Goal: Task Accomplishment & Management: Manage account settings

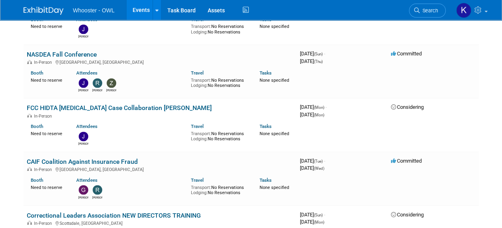
scroll to position [553, 0]
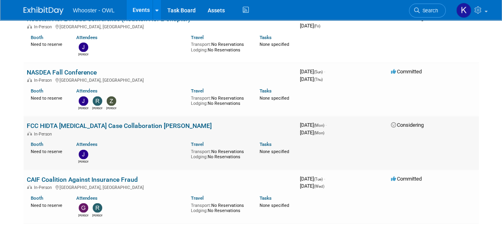
click at [97, 126] on link "FCC HIDTA [MEDICAL_DATA] Case Collaboration [PERSON_NAME]" at bounding box center [119, 126] width 185 height 8
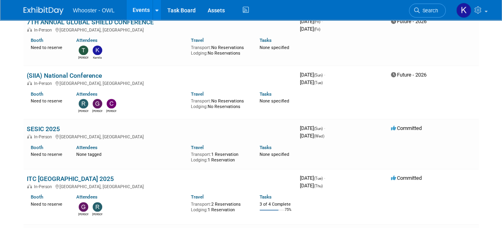
scroll to position [194, 0]
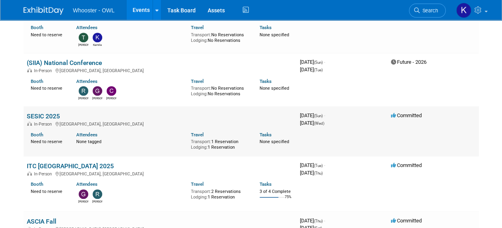
click at [50, 114] on link "SESIC 2025" at bounding box center [43, 117] width 33 height 8
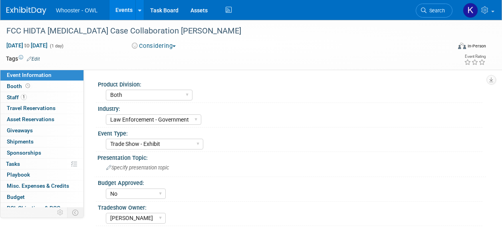
select select "Both"
select select "Law Enforcement - Government"
select select "Trade Show - Exhibit"
select select "No"
select select "[PERSON_NAME]"
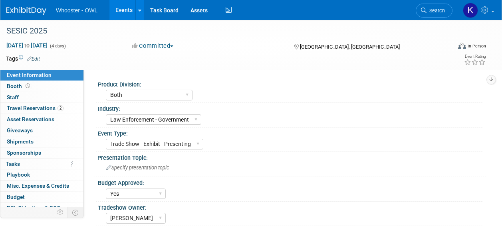
select select "Both"
select select "Law Enforcement - Government"
select select "Trade Show - Exhibit - Presenting"
select select "Yes"
select select "[PERSON_NAME]"
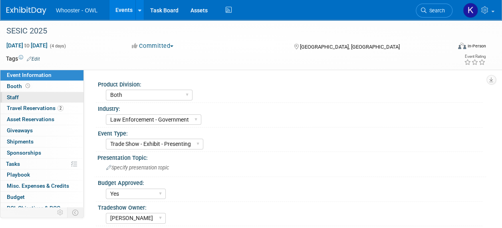
click at [58, 97] on link "0 Staff 0" at bounding box center [41, 97] width 83 height 11
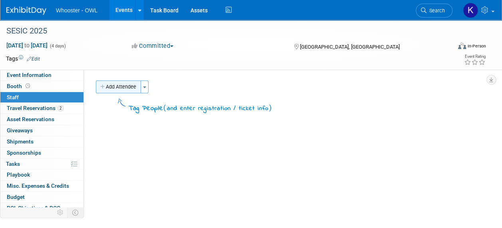
click at [105, 83] on button "Add Attendee" at bounding box center [118, 87] width 45 height 13
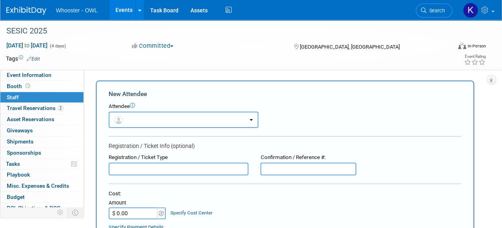
click at [132, 117] on button "button" at bounding box center [184, 120] width 150 height 16
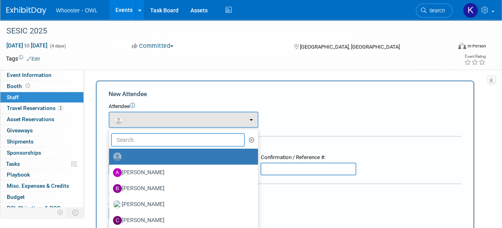
click at [135, 135] on input "text" at bounding box center [178, 140] width 134 height 14
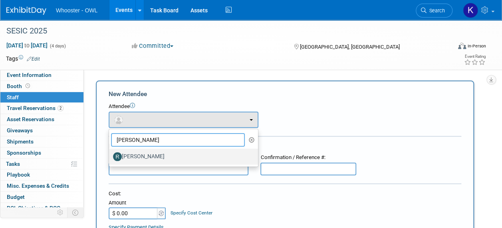
type input "[PERSON_NAME]"
click at [145, 153] on label "[PERSON_NAME]" at bounding box center [181, 156] width 137 height 13
click at [110, 153] on input "[PERSON_NAME]" at bounding box center [107, 155] width 5 height 5
select select "1cfa8cd1-ba2c-4f28-a8d7-16ae08c22e44"
select select "4"
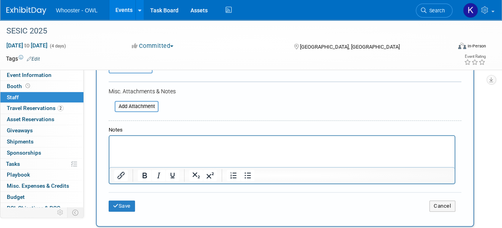
scroll to position [292, 0]
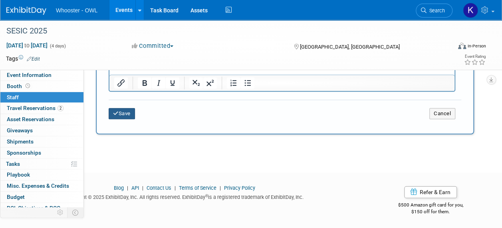
click at [122, 111] on button "Save" at bounding box center [122, 113] width 26 height 11
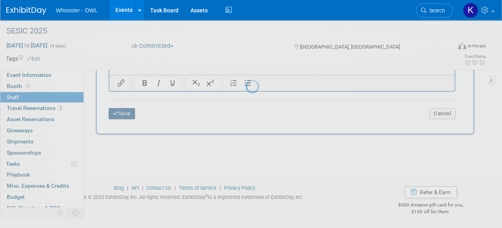
scroll to position [93, 0]
